Goal: Task Accomplishment & Management: Complete application form

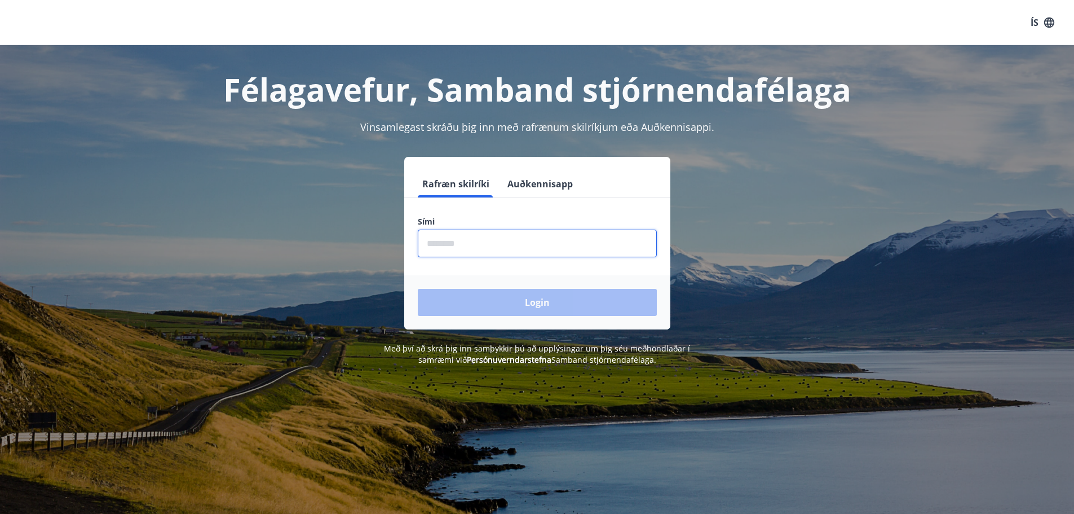
click at [485, 241] on input "phone" at bounding box center [537, 243] width 239 height 28
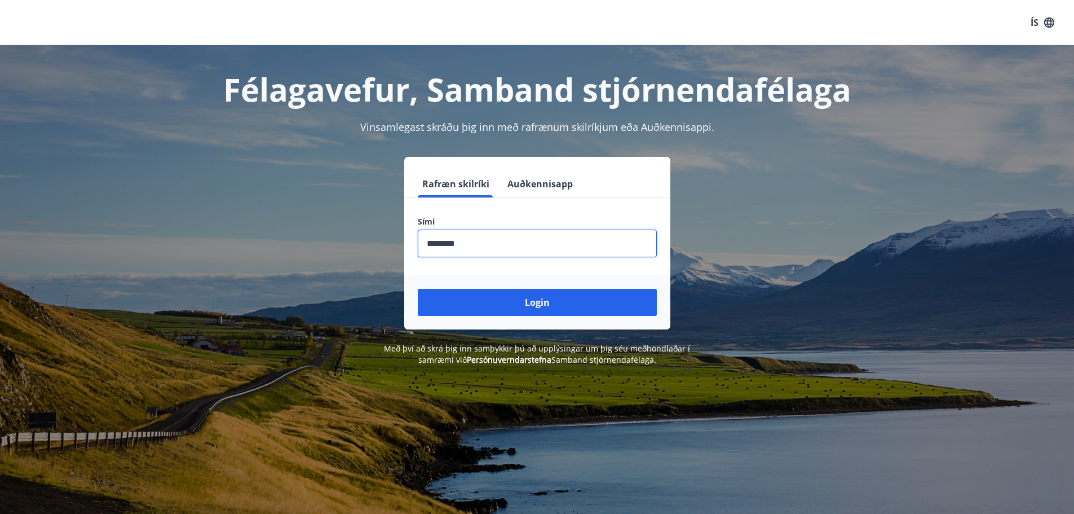
type input "********"
click at [418, 289] on button "Login" at bounding box center [537, 302] width 239 height 27
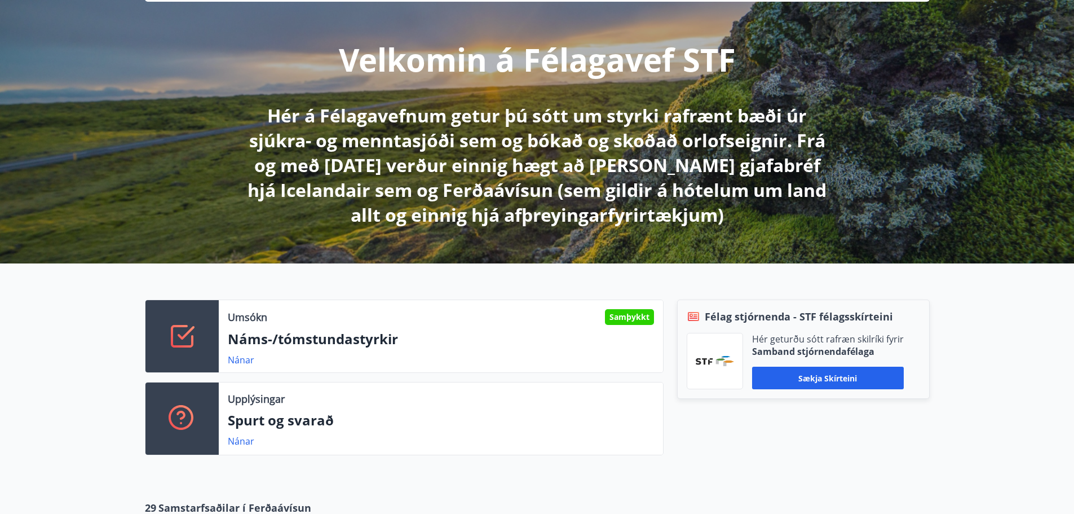
scroll to position [169, 0]
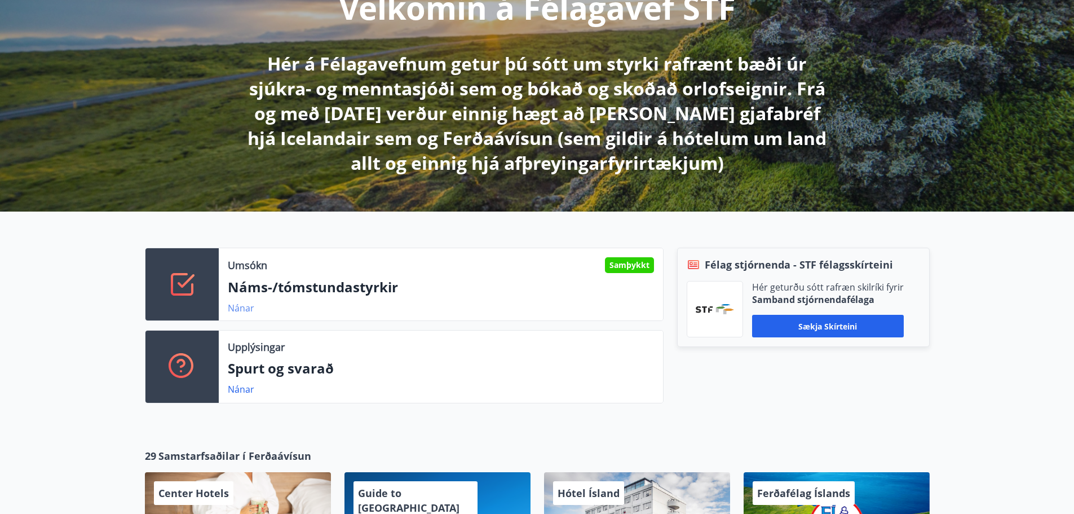
click at [238, 309] on link "Nánar" at bounding box center [241, 308] width 26 height 12
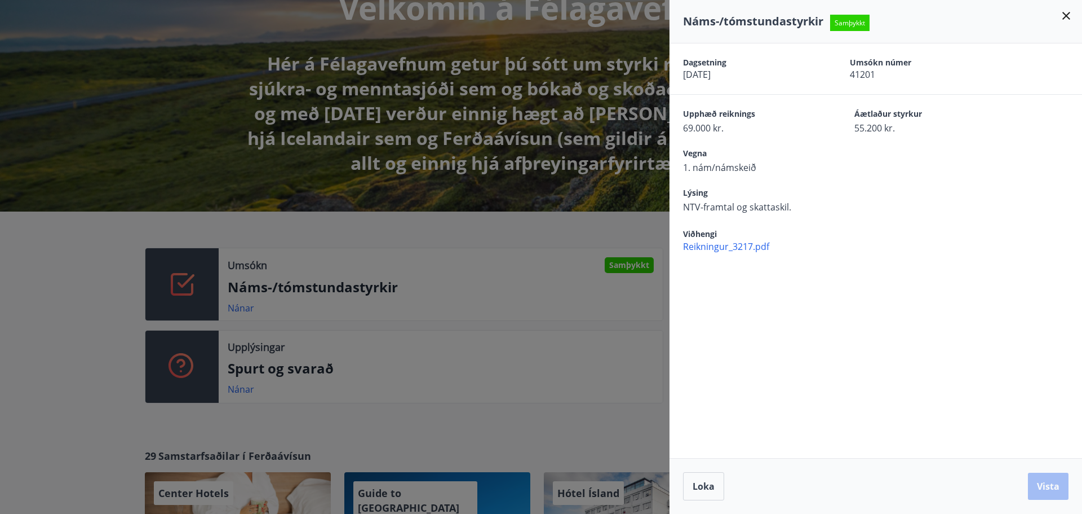
click at [504, 415] on div at bounding box center [541, 257] width 1082 height 514
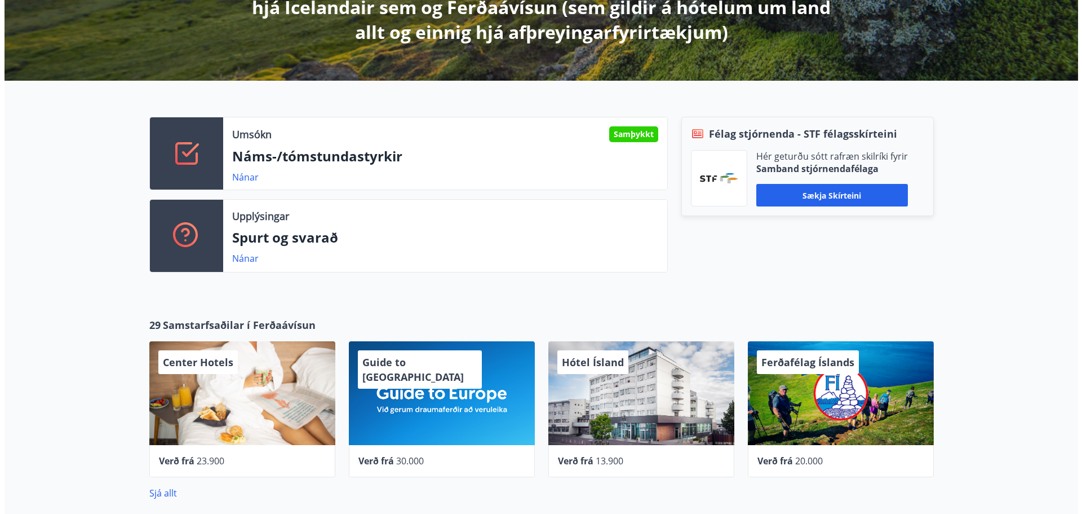
scroll to position [338, 0]
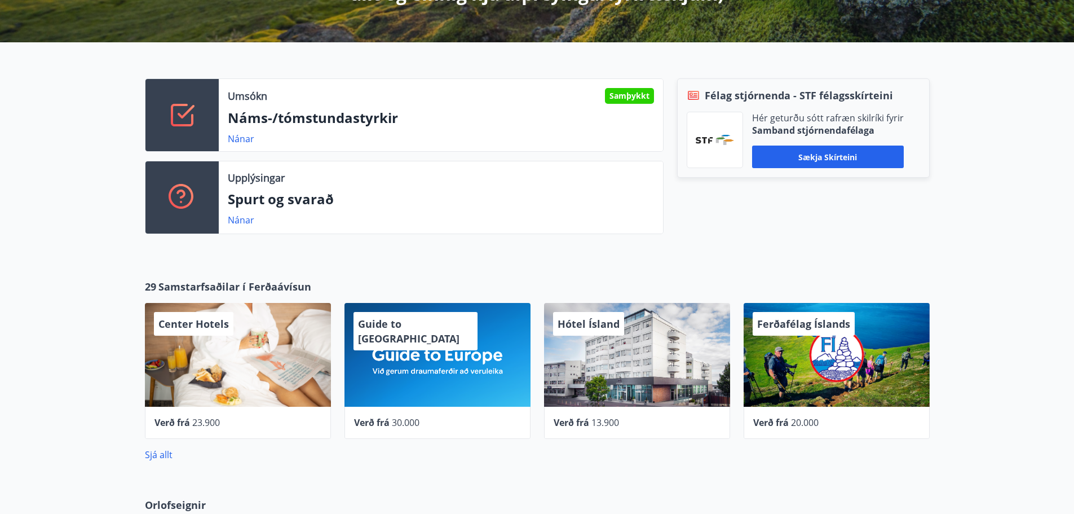
click at [625, 396] on div "Hótel Ísland" at bounding box center [637, 355] width 186 height 104
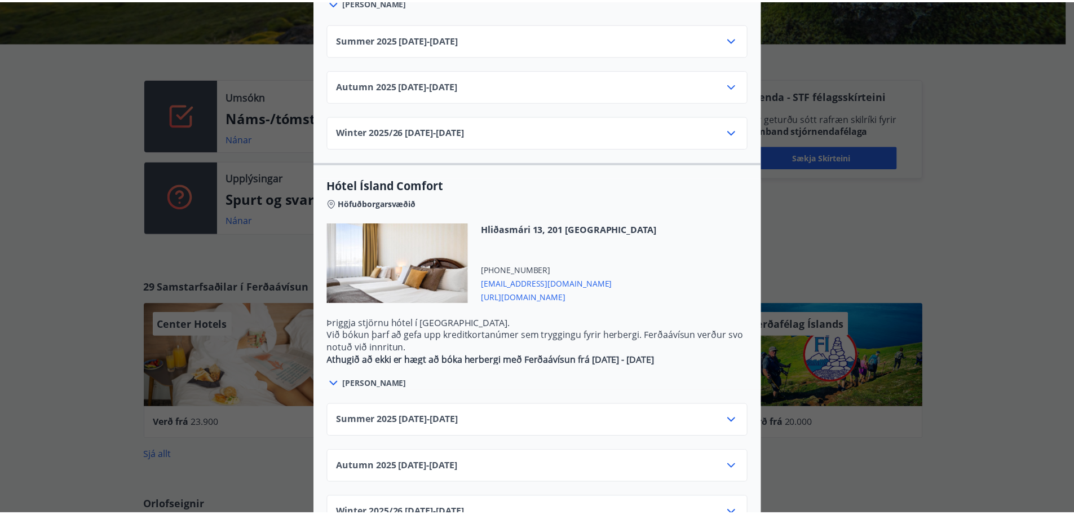
scroll to position [0, 0]
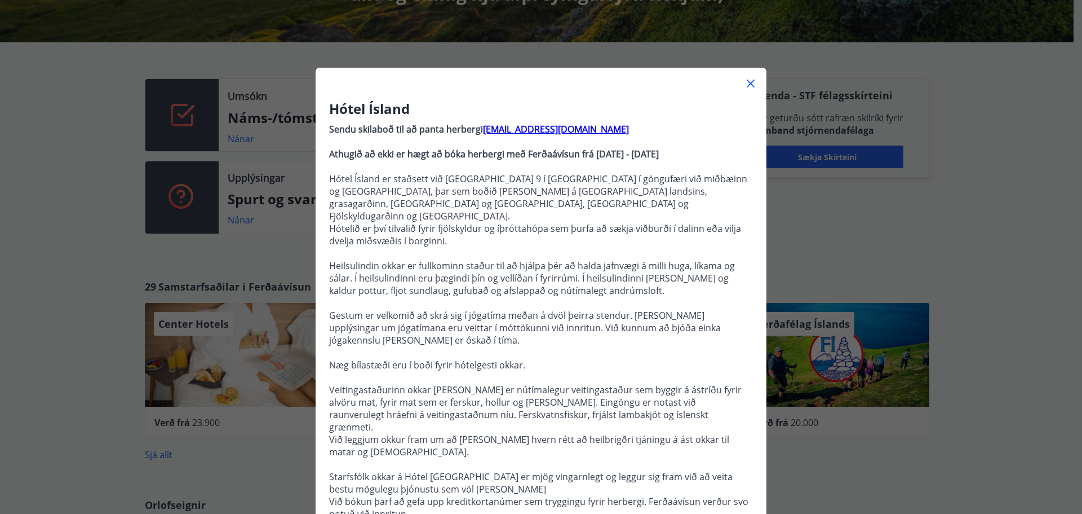
click at [52, 299] on div "Hótel Ísland Sendu skilaboð til að panta herbergi reception@hotelisland.is Athu…" at bounding box center [541, 257] width 1082 height 514
drag, startPoint x: 28, startPoint y: 294, endPoint x: 36, endPoint y: 291, distance: 8.8
click at [28, 293] on div "Hótel Ísland Sendu skilaboð til að panta herbergi reception@hotelisland.is Athu…" at bounding box center [541, 257] width 1082 height 514
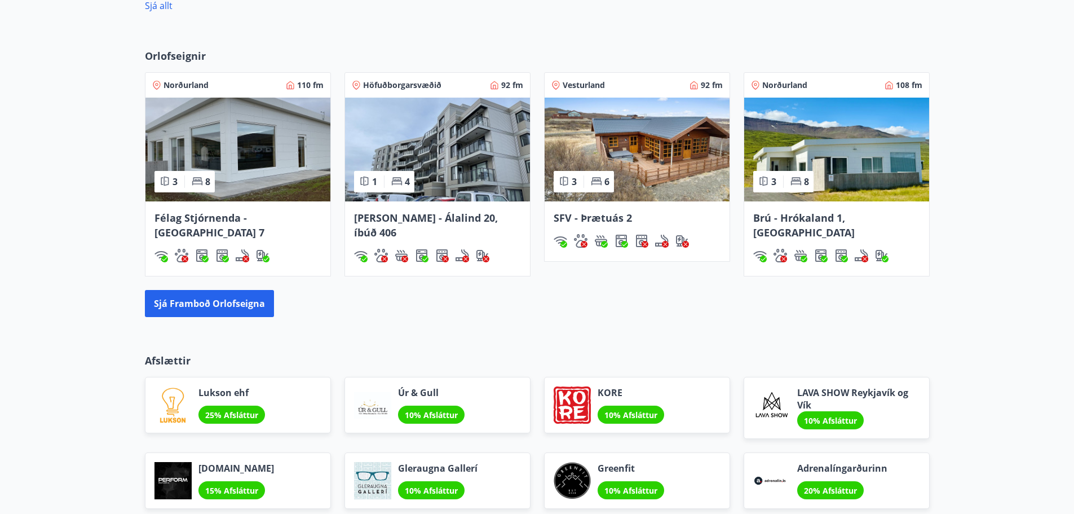
scroll to position [789, 0]
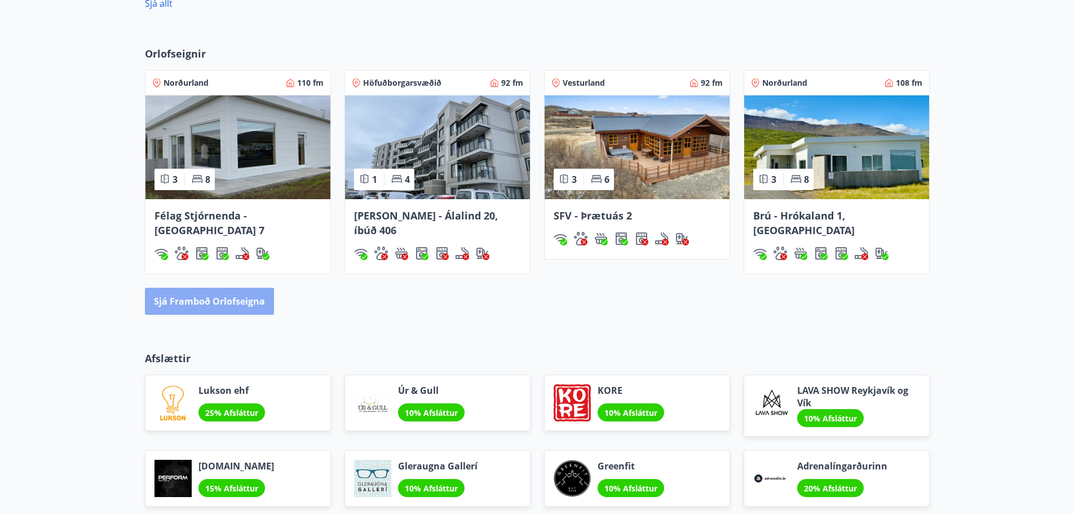
click at [206, 290] on button "Sjá framboð orlofseigna" at bounding box center [209, 300] width 129 height 27
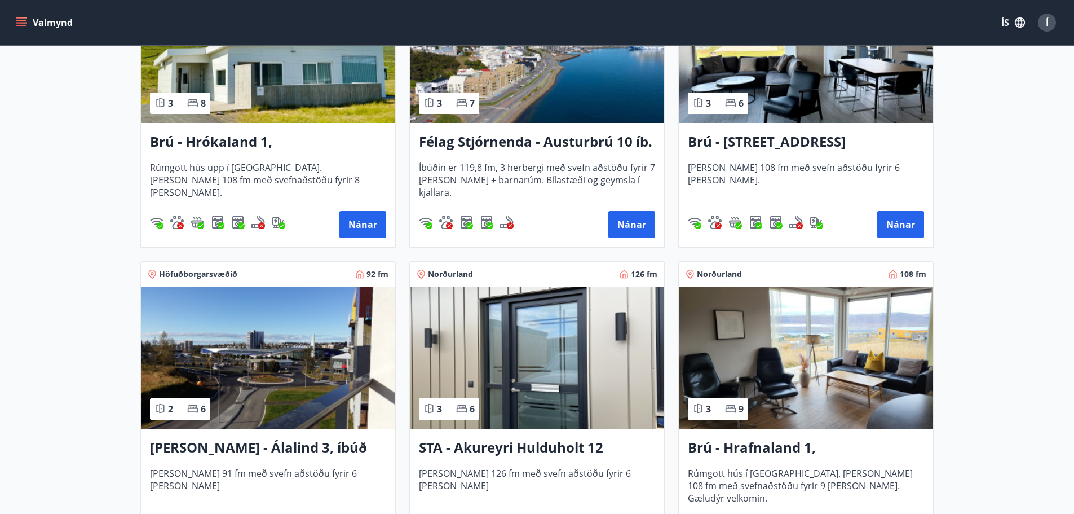
scroll to position [451, 0]
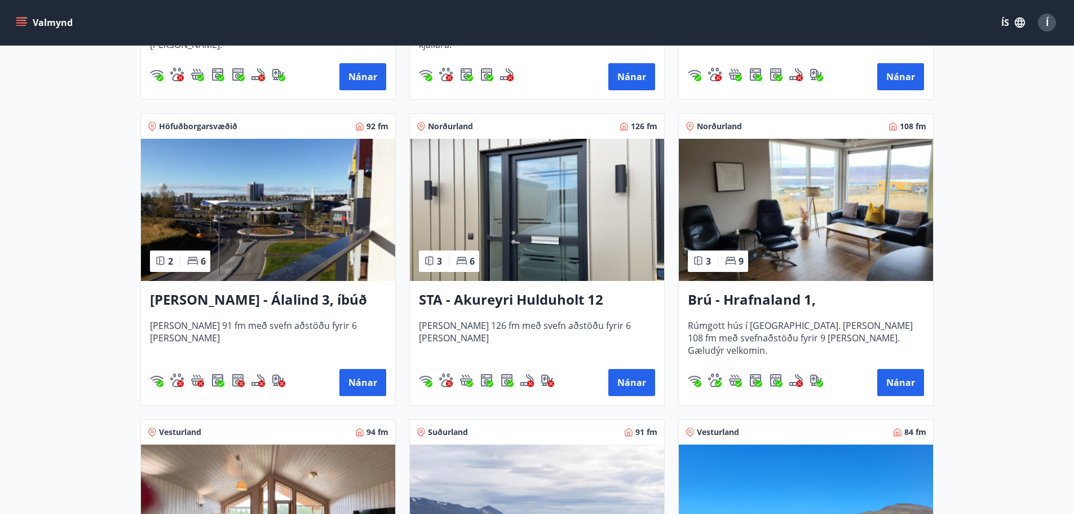
click at [318, 231] on img at bounding box center [268, 210] width 254 height 142
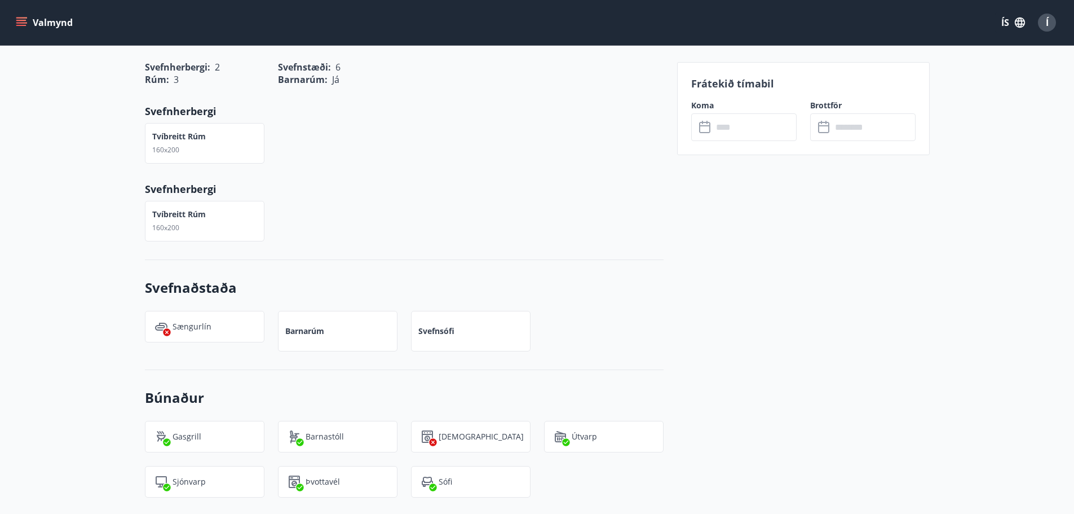
scroll to position [390, 0]
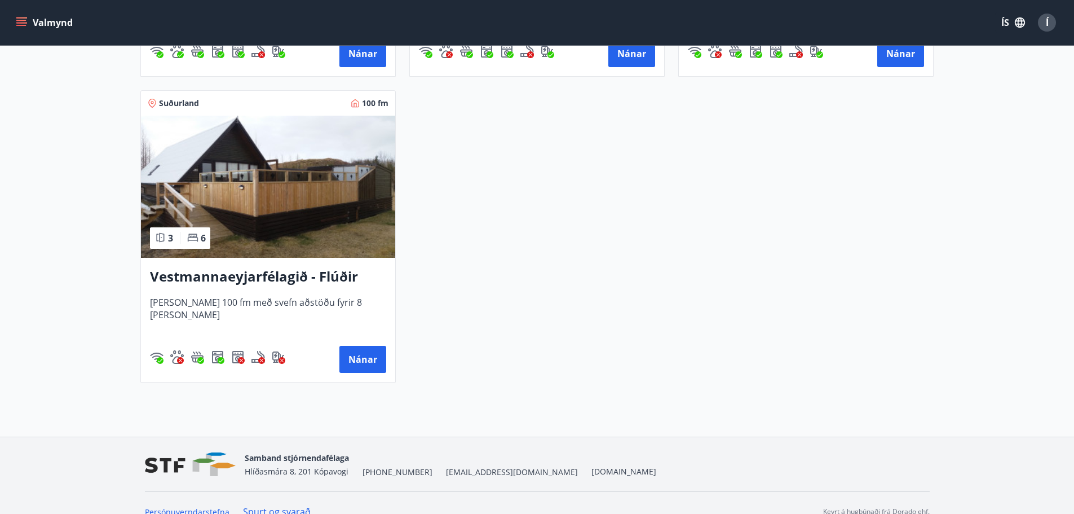
scroll to position [2931, 0]
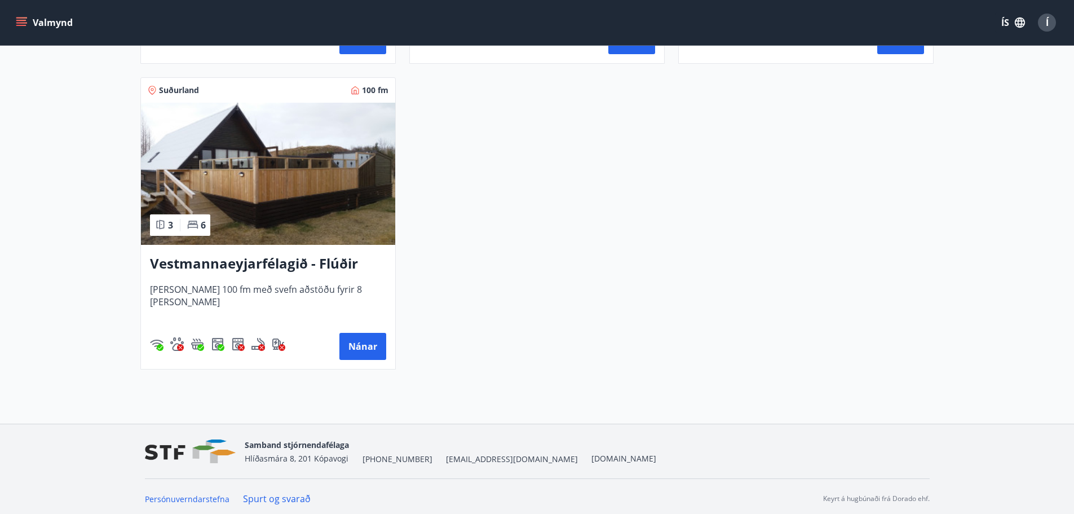
click at [284, 193] on img at bounding box center [268, 174] width 254 height 142
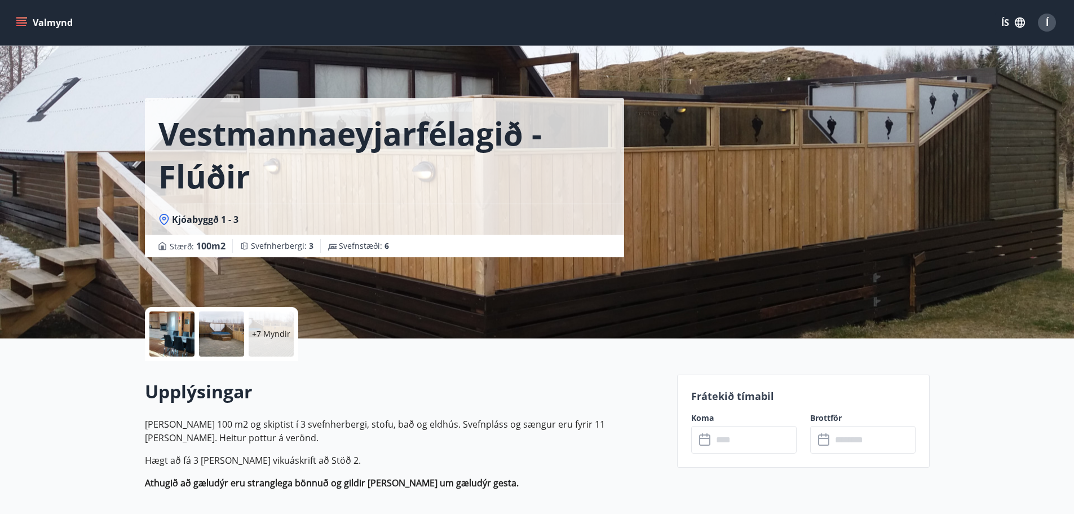
click at [703, 153] on div "Vestmannaeyjarfélagið - Flúðir Kjóabyggð 1 - 3 Stærð : 100 m2 Svefnherbergi : 3…" at bounding box center [537, 169] width 785 height 338
click at [223, 329] on div at bounding box center [221, 333] width 45 height 45
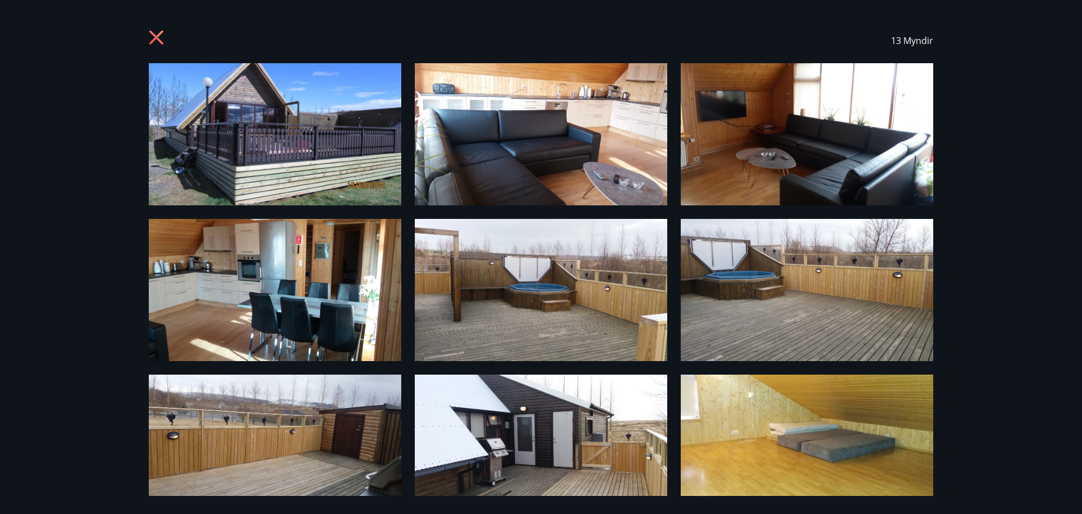
click at [160, 29] on div "13 Myndir" at bounding box center [541, 40] width 785 height 45
click at [154, 41] on icon at bounding box center [158, 39] width 18 height 18
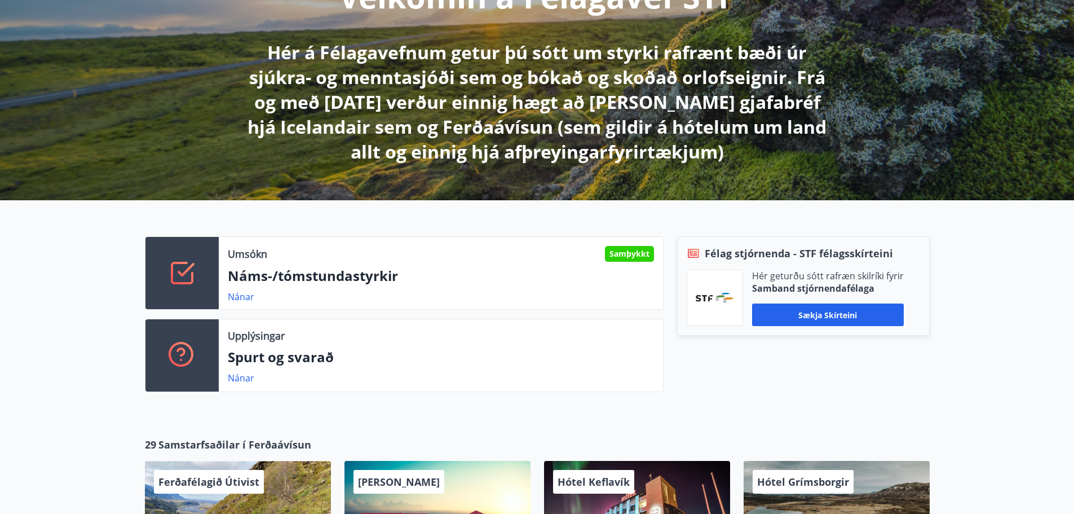
scroll to position [225, 0]
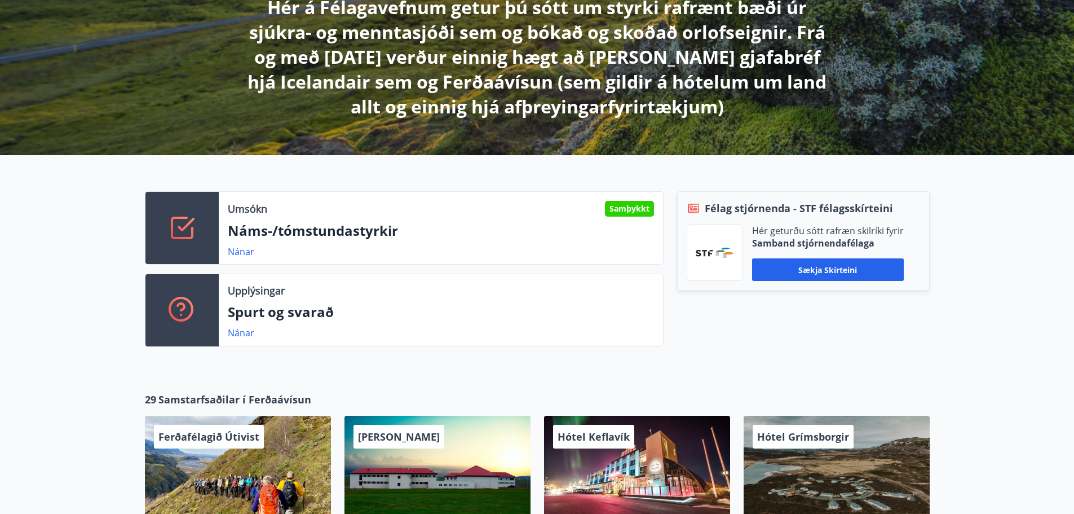
drag, startPoint x: 353, startPoint y: 219, endPoint x: 335, endPoint y: 227, distance: 19.7
click at [353, 219] on div "Umsókn Samþykkt Náms-/tómstundastyrkir Nánar" at bounding box center [441, 228] width 444 height 72
click at [248, 253] on link "Nánar" at bounding box center [241, 251] width 26 height 12
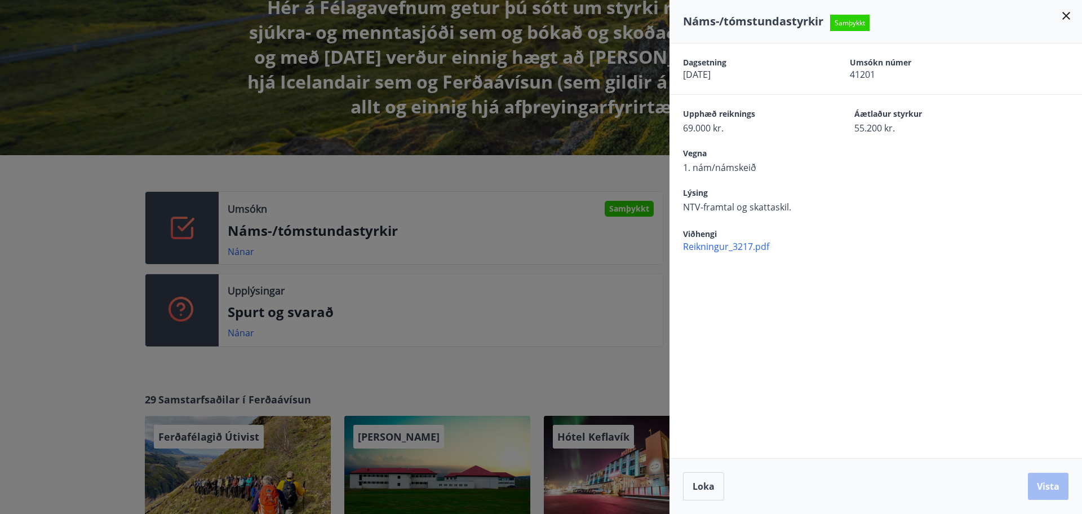
click at [476, 302] on div at bounding box center [541, 257] width 1082 height 514
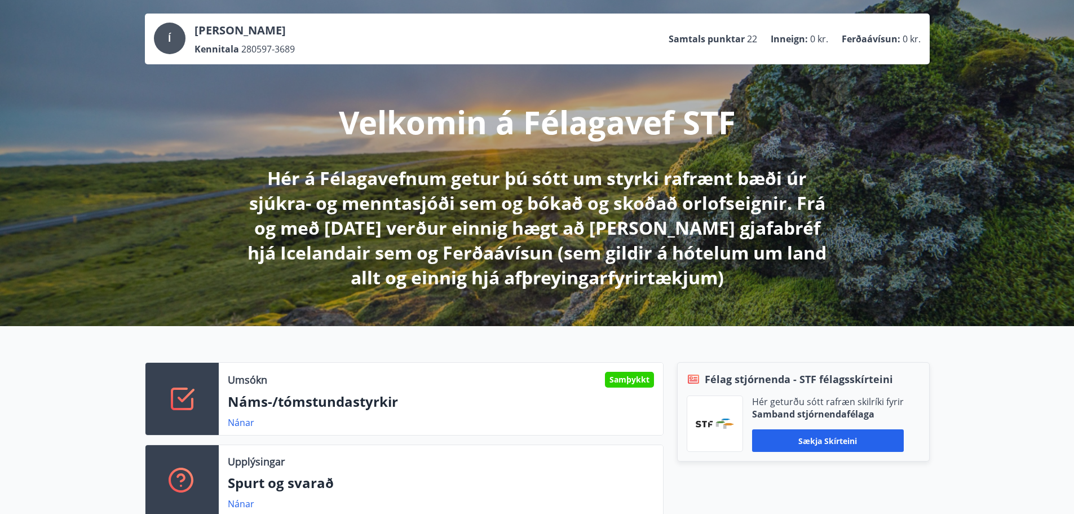
scroll to position [0, 0]
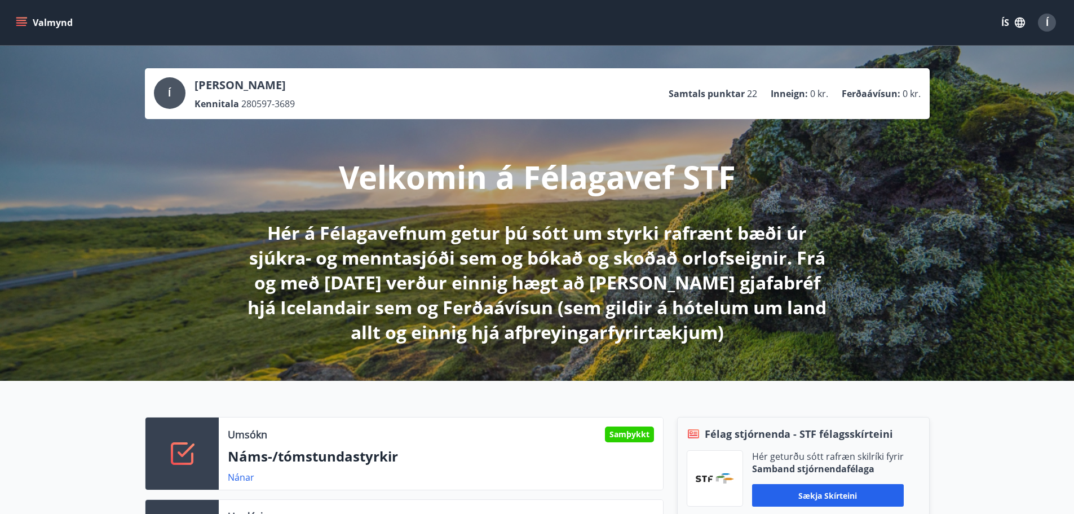
click at [26, 21] on icon "menu" at bounding box center [21, 22] width 11 height 11
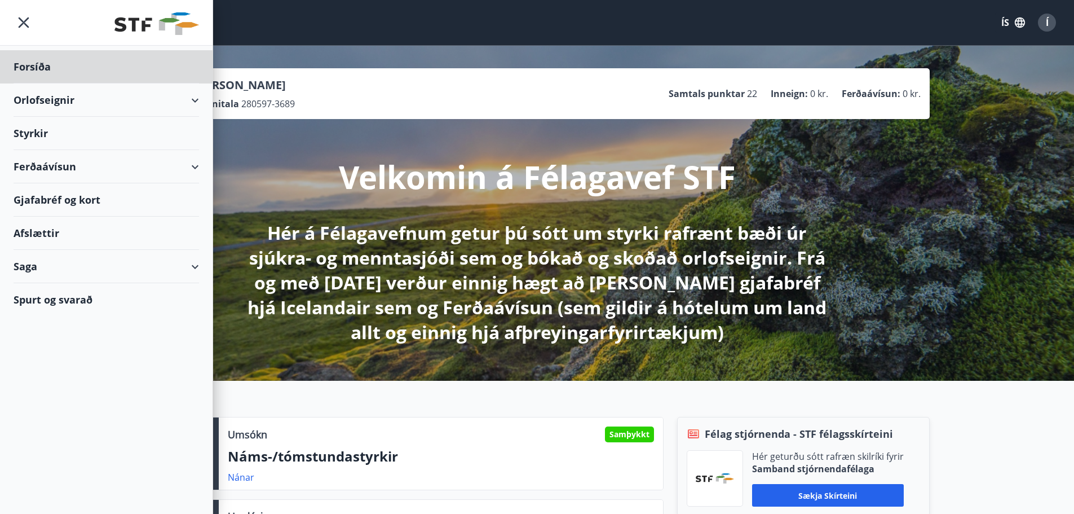
click at [131, 135] on div "Styrkir" at bounding box center [106, 133] width 185 height 33
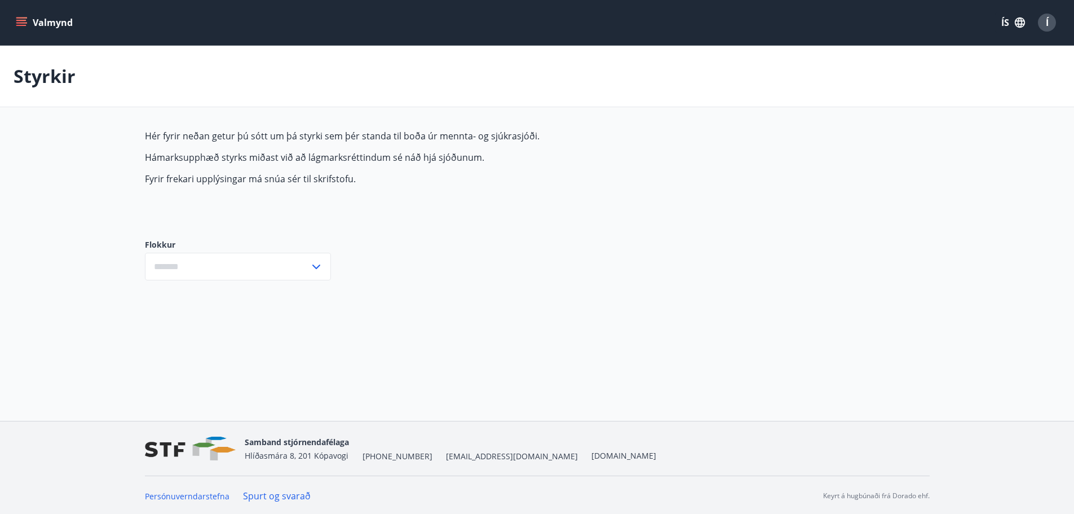
type input "***"
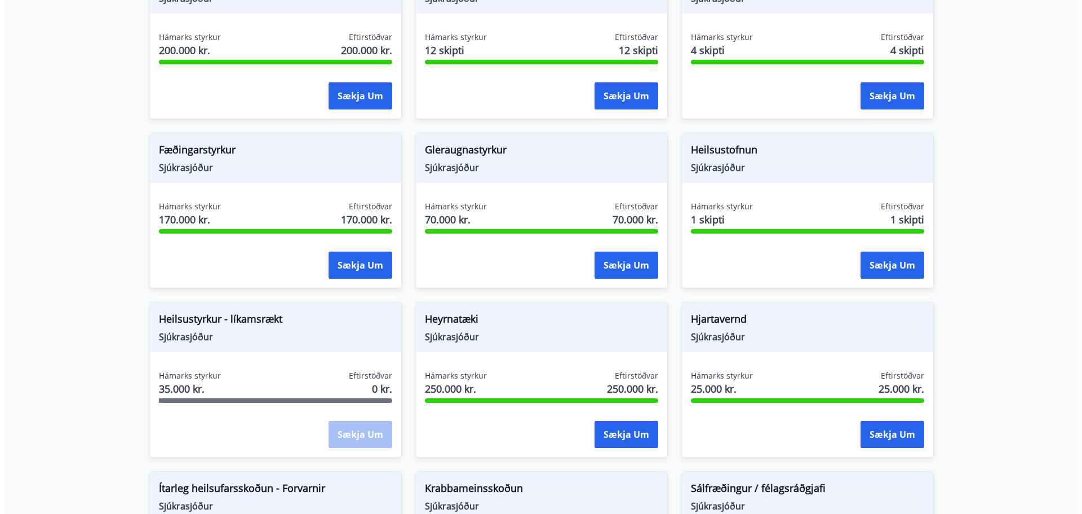
scroll to position [338, 0]
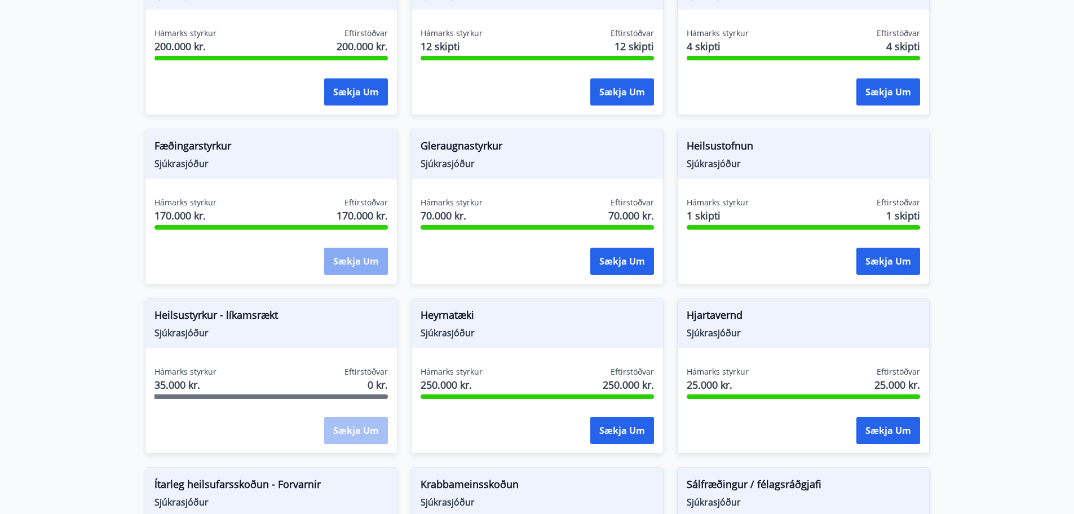
click at [351, 259] on button "Sækja um" at bounding box center [356, 260] width 64 height 27
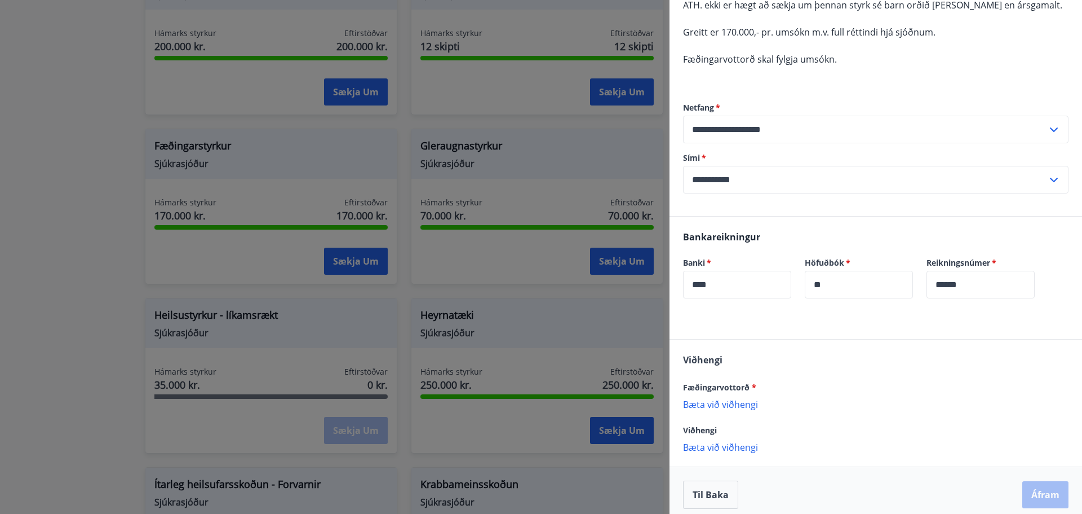
scroll to position [129, 0]
